Goal: Information Seeking & Learning: Learn about a topic

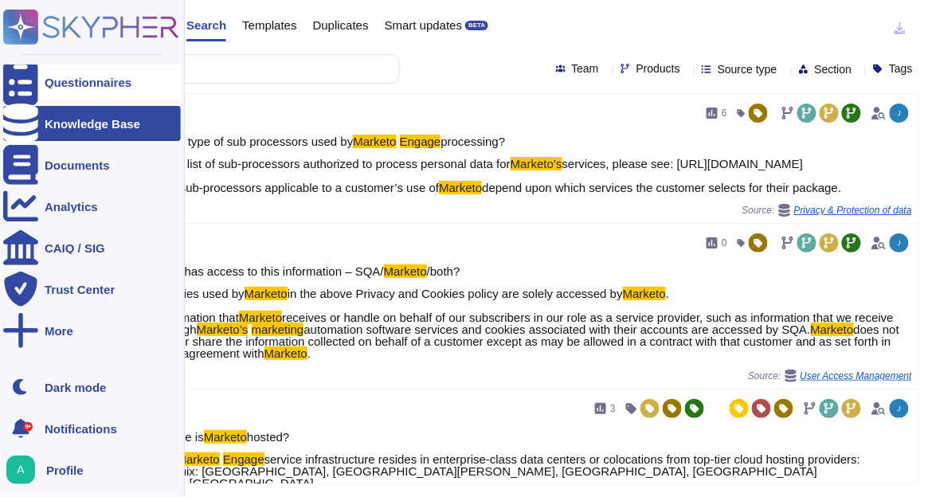
scroll to position [214, 0]
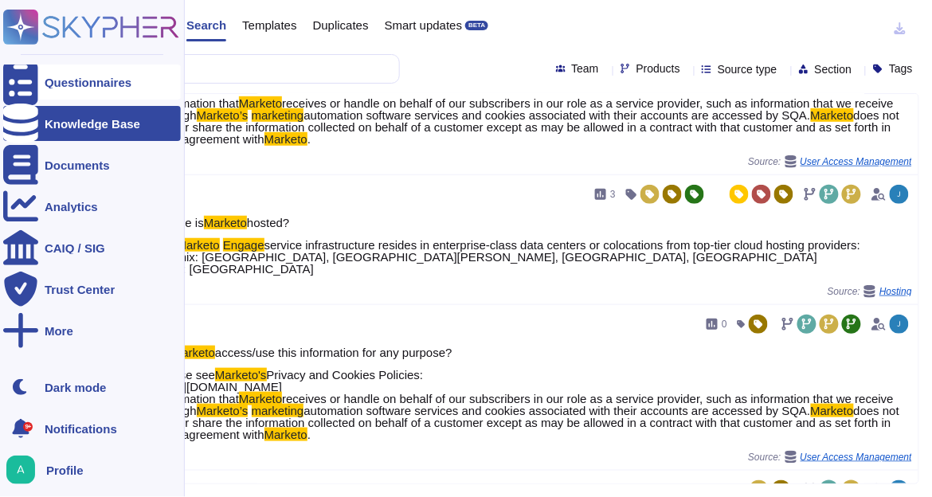
click at [22, 76] on icon at bounding box center [20, 82] width 35 height 47
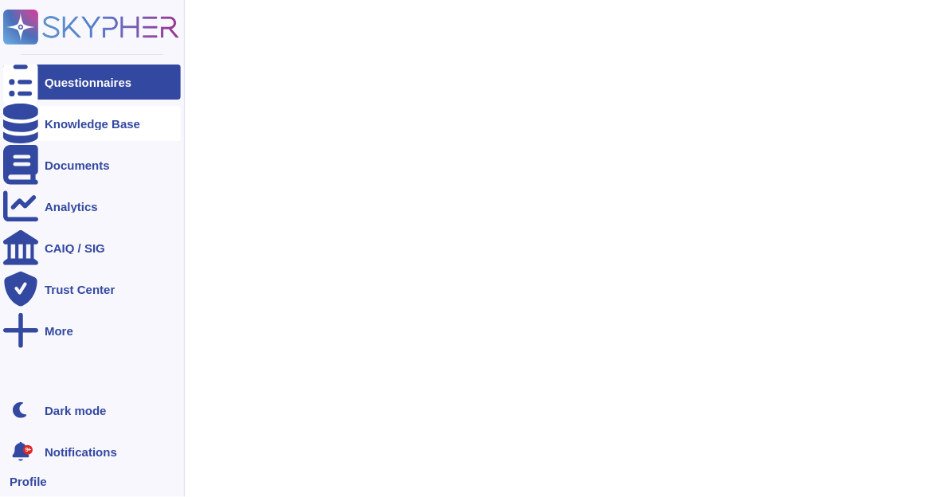
click at [38, 127] on div "Knowledge Base" at bounding box center [92, 123] width 178 height 35
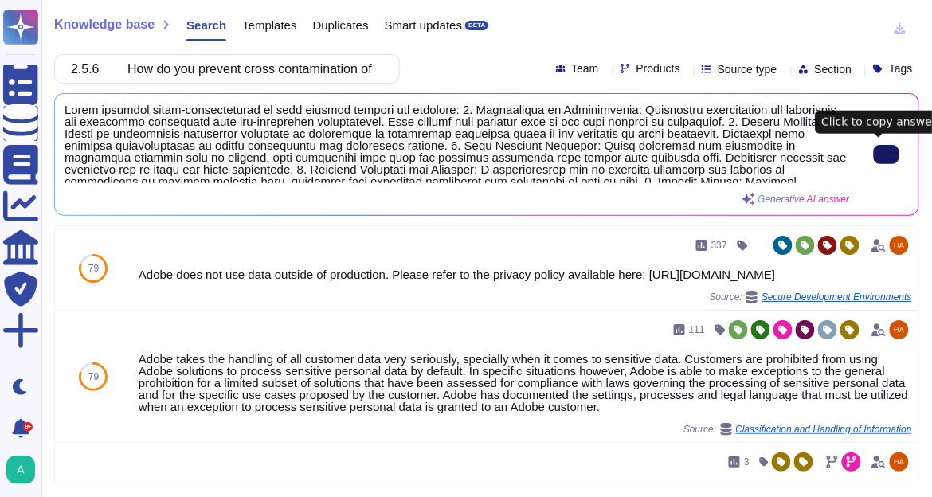
click at [891, 159] on button at bounding box center [886, 154] width 25 height 19
